Goal: Check status: Check status

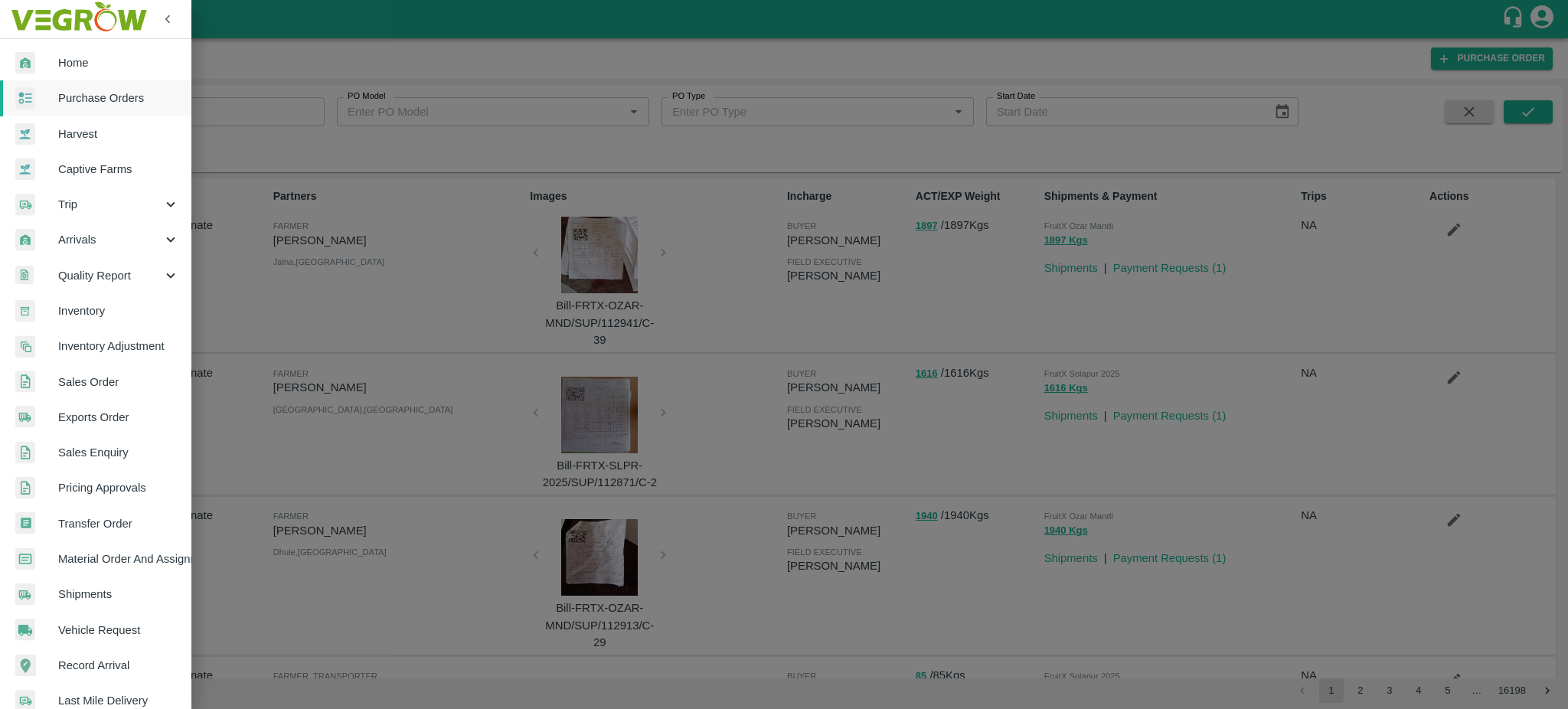
scroll to position [162, 0]
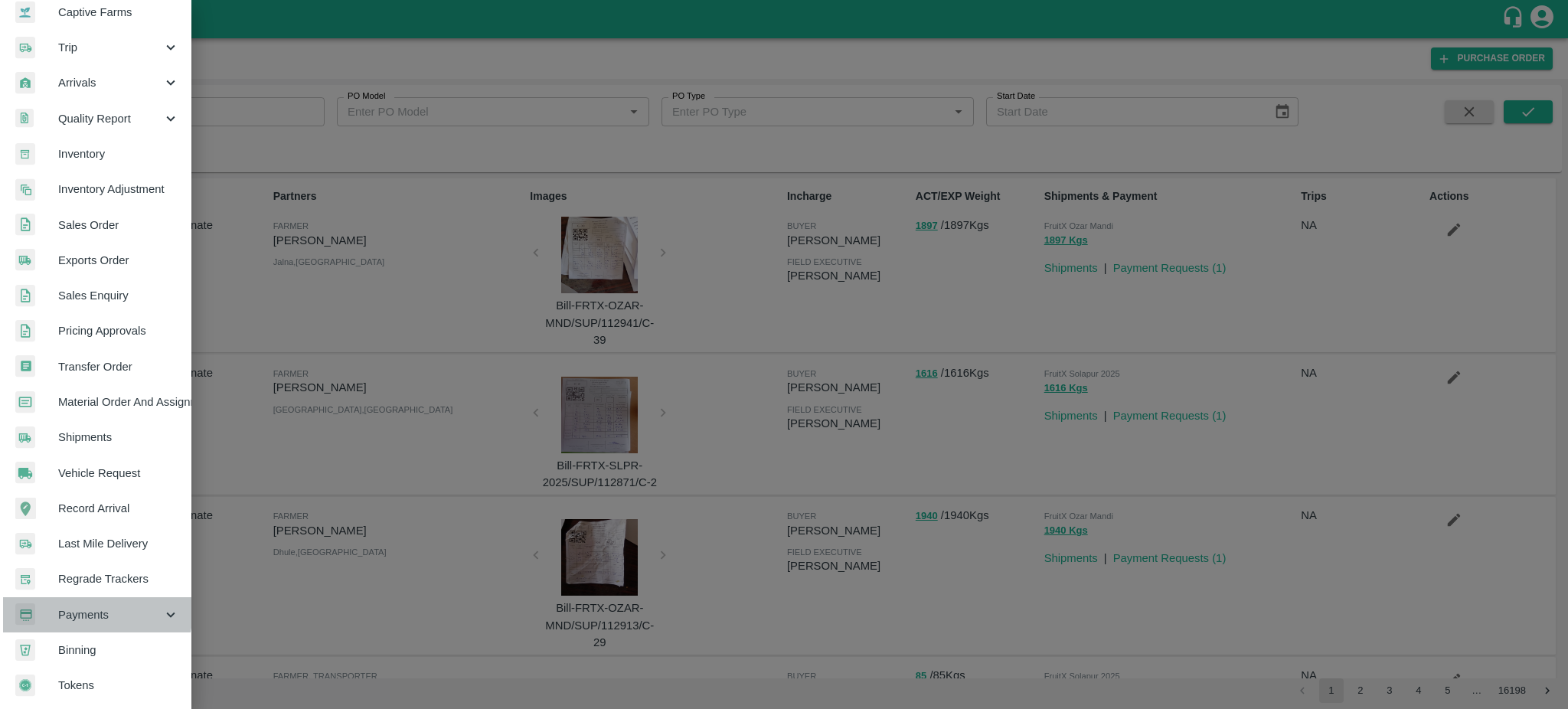
click at [62, 606] on span "Payments" at bounding box center [110, 614] width 104 height 17
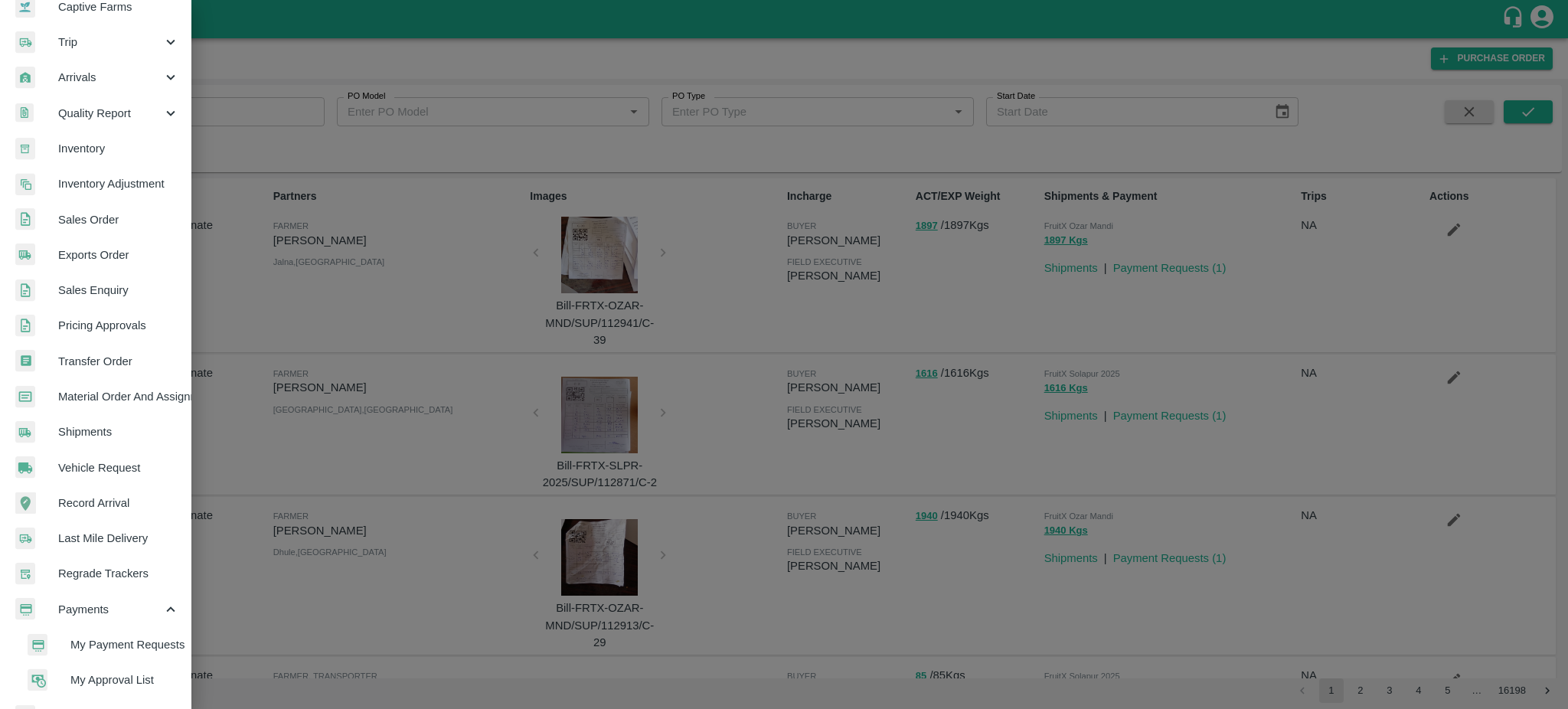
click at [102, 645] on span "My Payment Requests" at bounding box center [125, 644] width 109 height 17
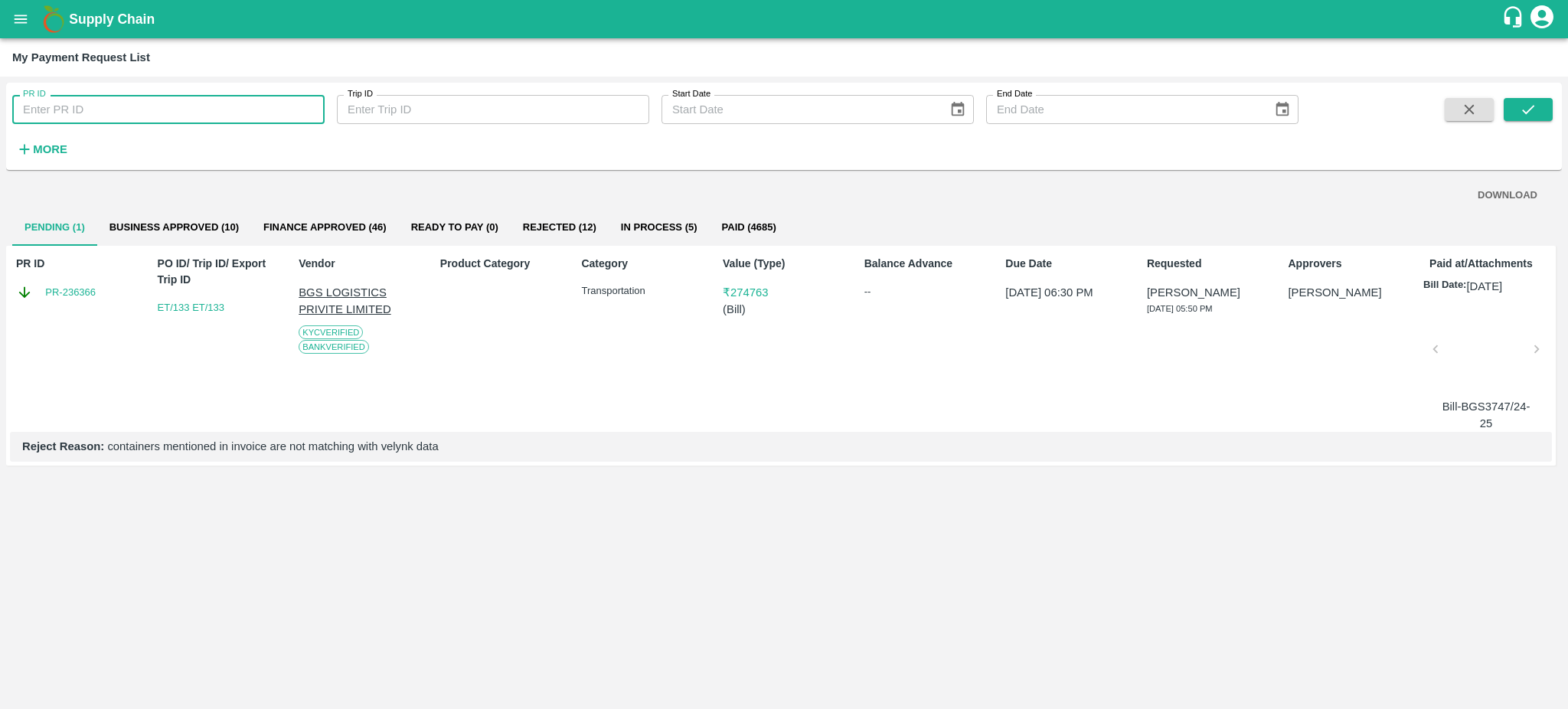
click at [69, 106] on input "PR ID" at bounding box center [168, 109] width 313 height 29
paste input "246070"
type input "246070"
click at [1538, 110] on button "submit" at bounding box center [1528, 109] width 49 height 23
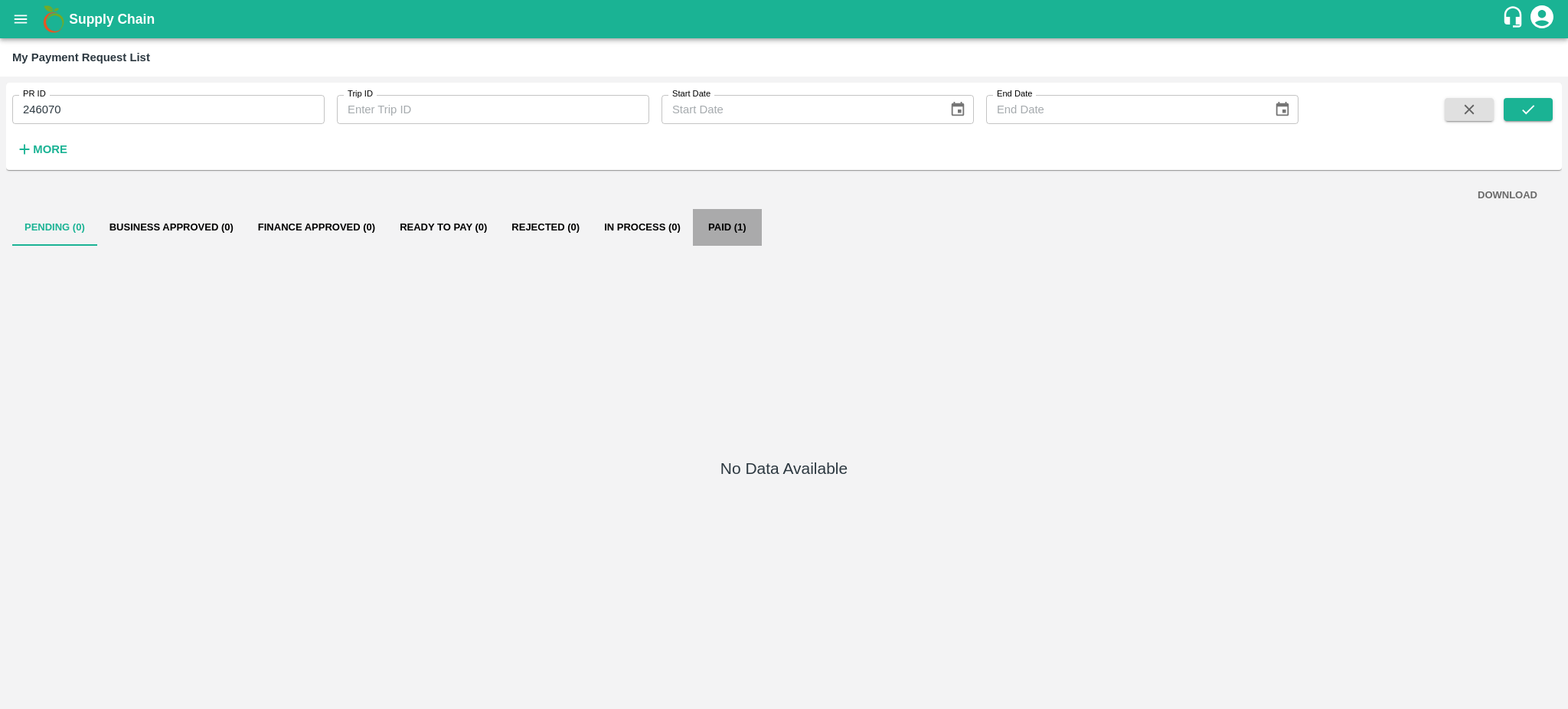
click at [721, 225] on button "Paid (1)" at bounding box center [727, 227] width 69 height 36
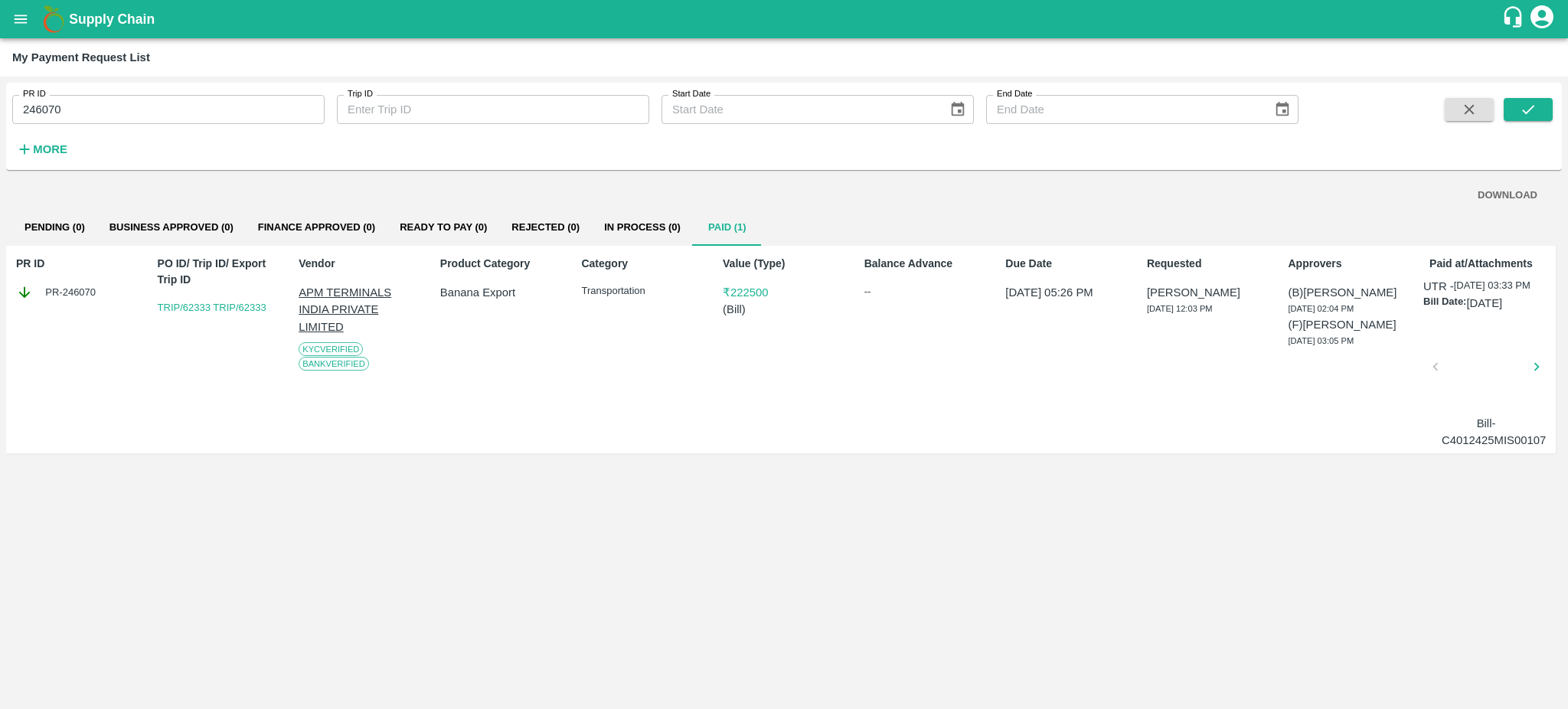
click at [1468, 373] on div at bounding box center [1486, 371] width 89 height 81
